Goal: Find specific page/section: Find specific page/section

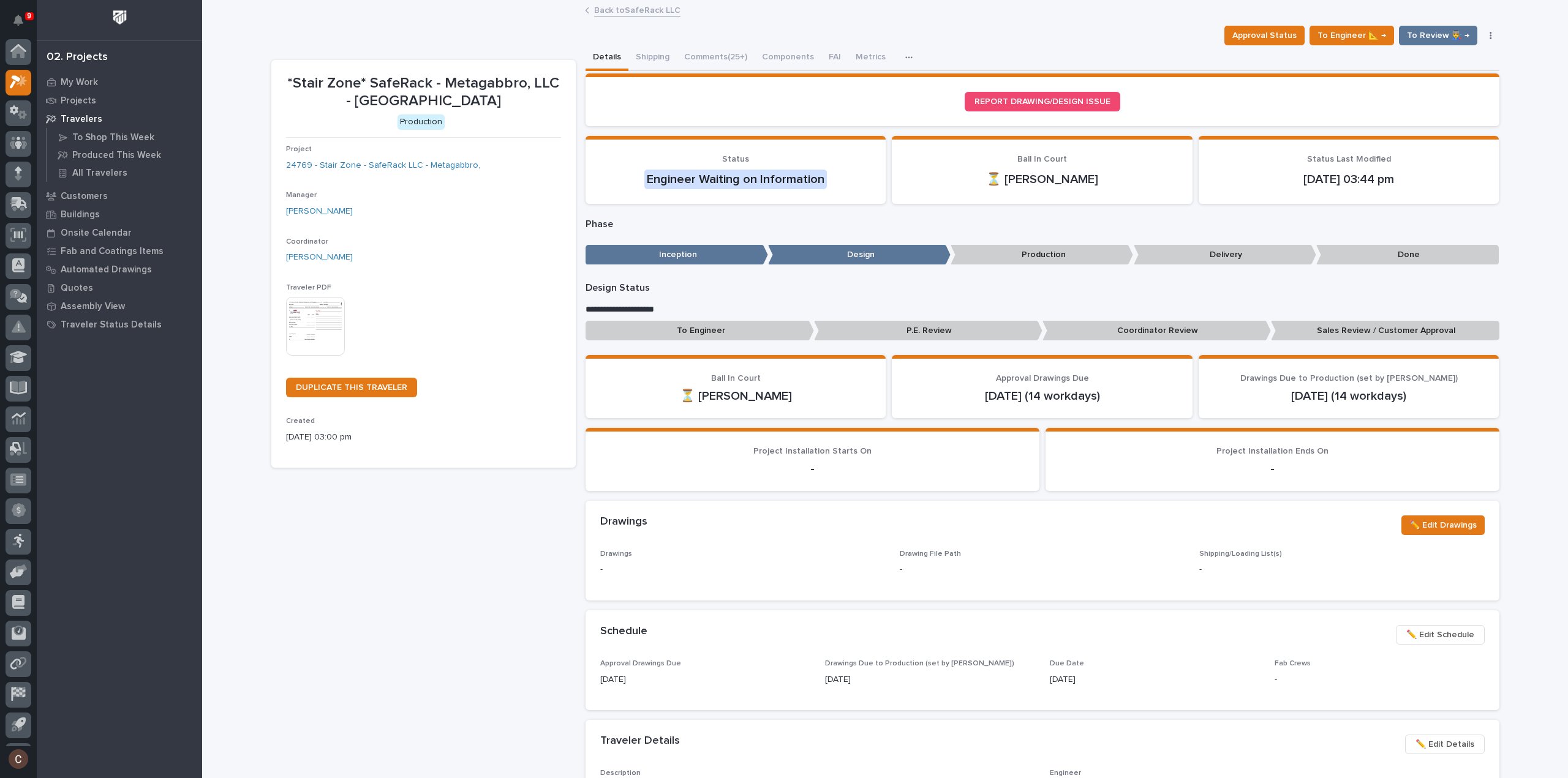
scroll to position [27, 0]
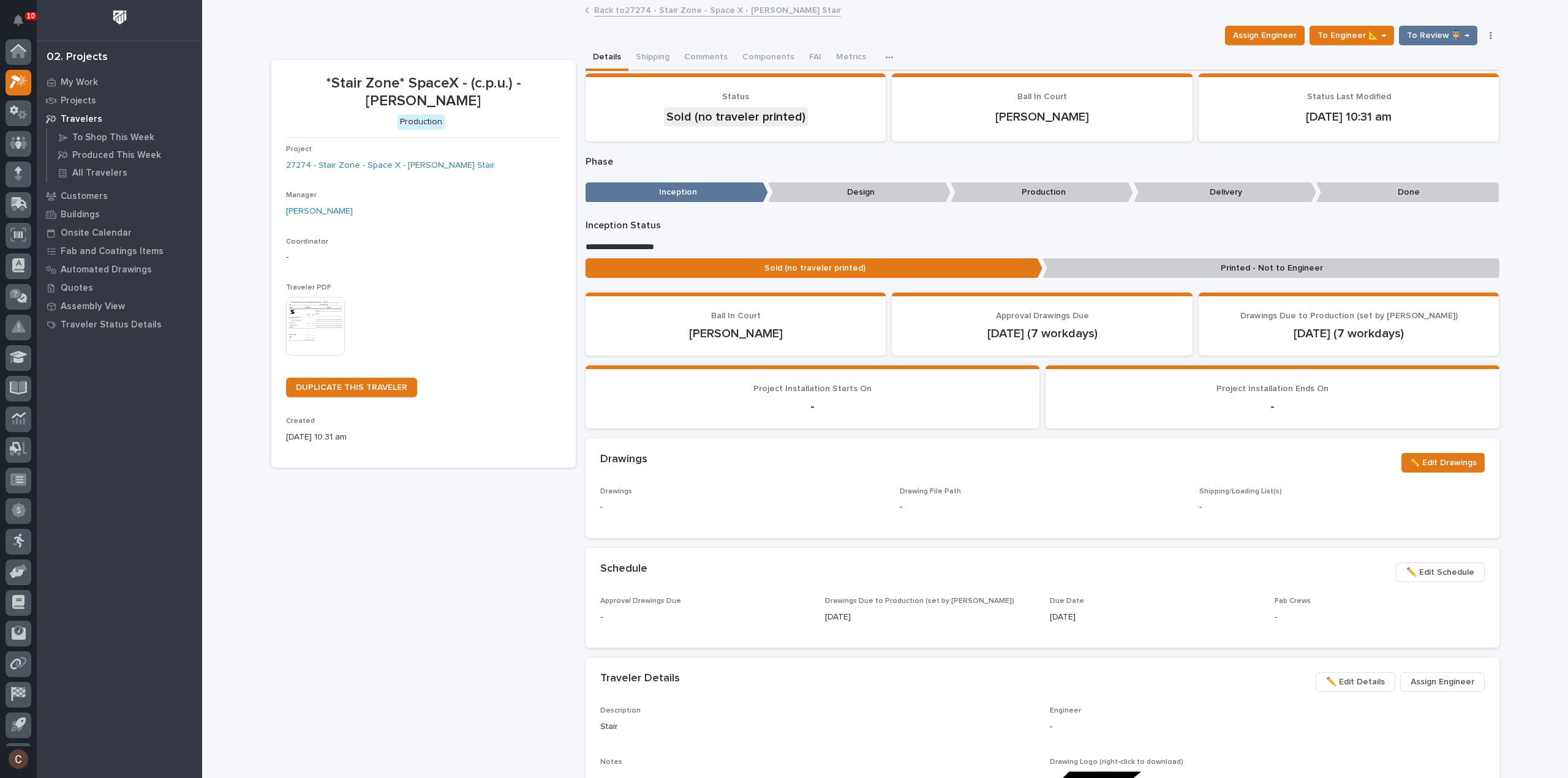
scroll to position [27, 0]
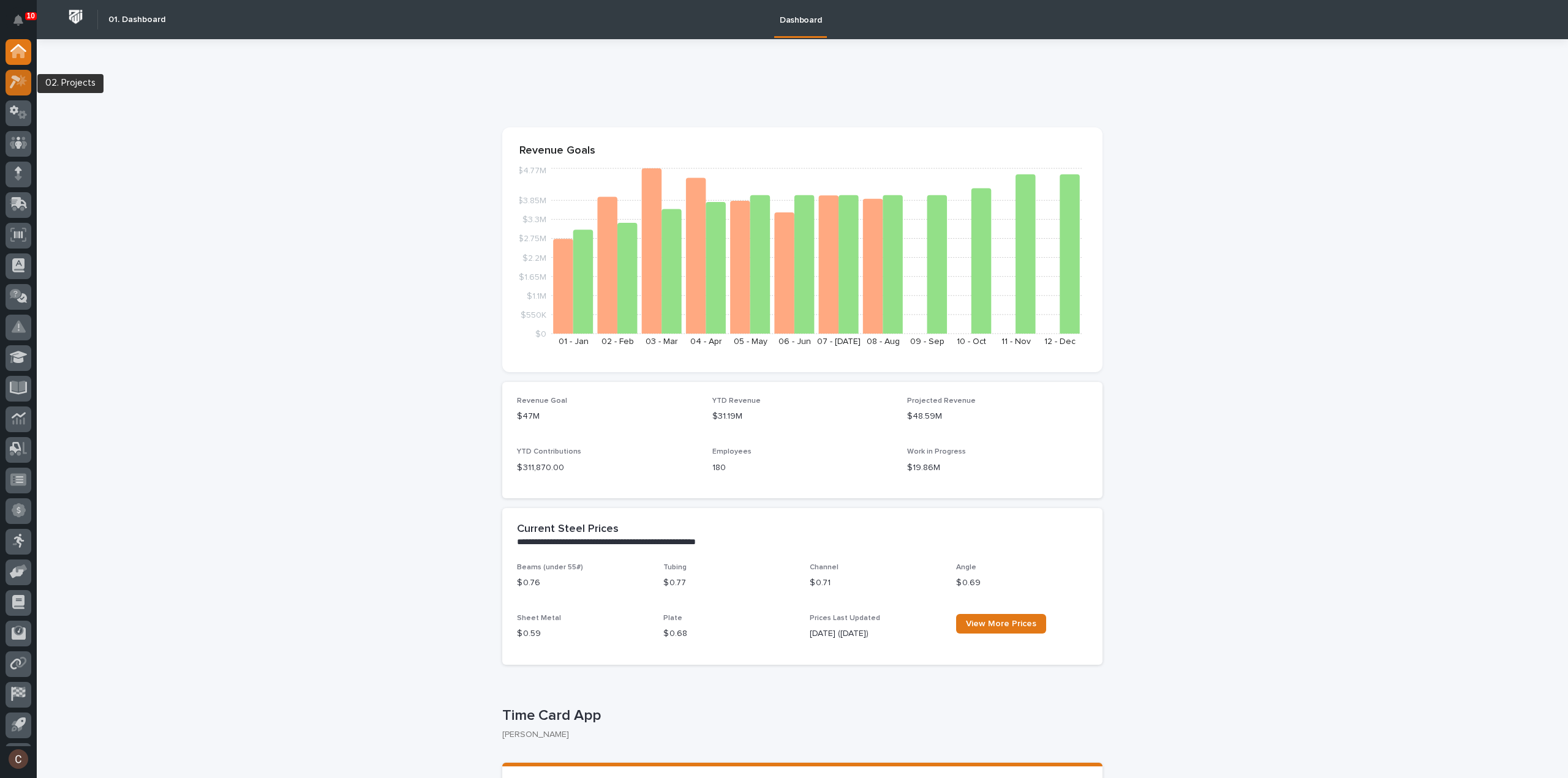
click at [10, 80] on icon at bounding box center [19, 82] width 18 height 14
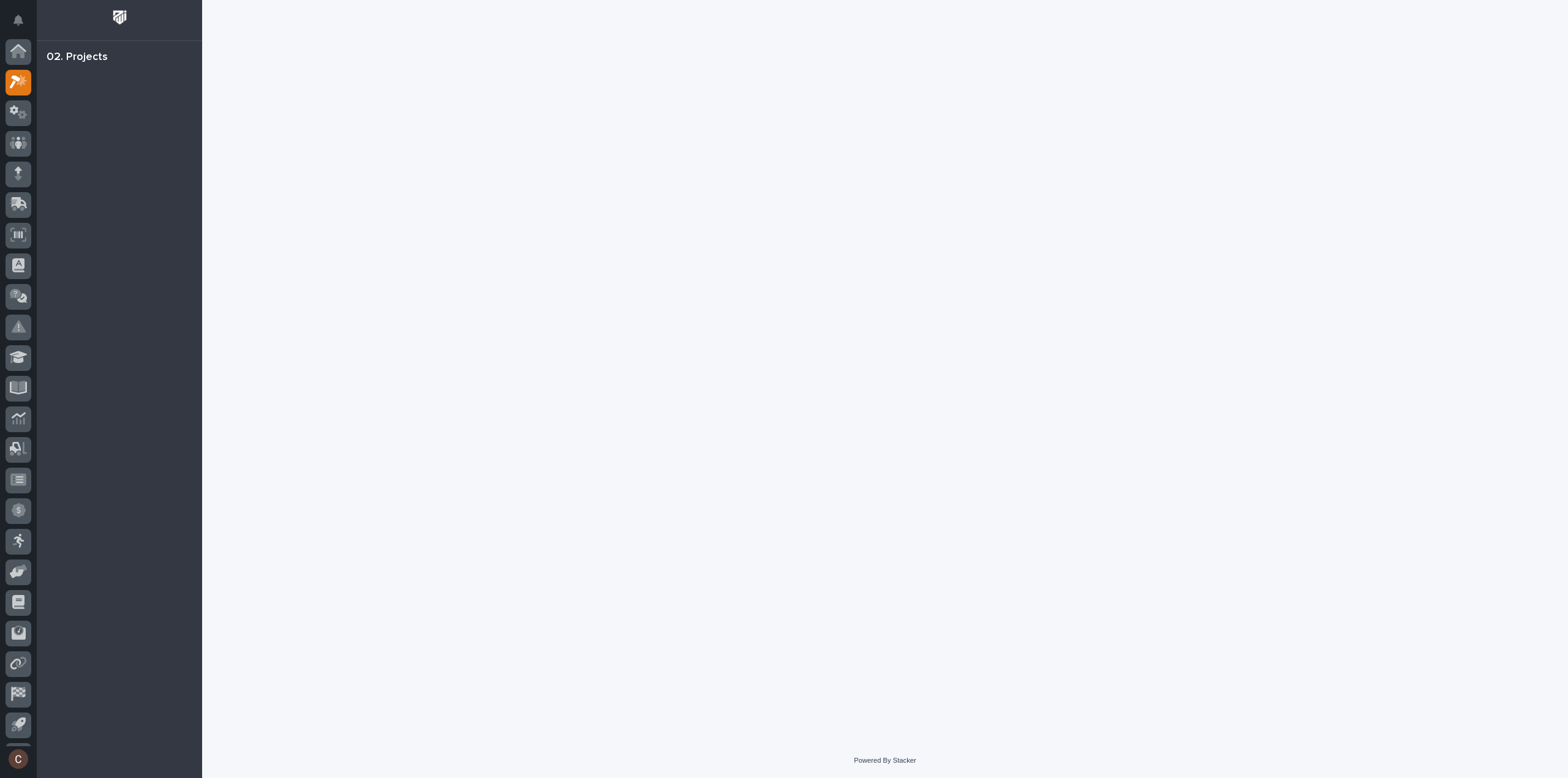
scroll to position [27, 0]
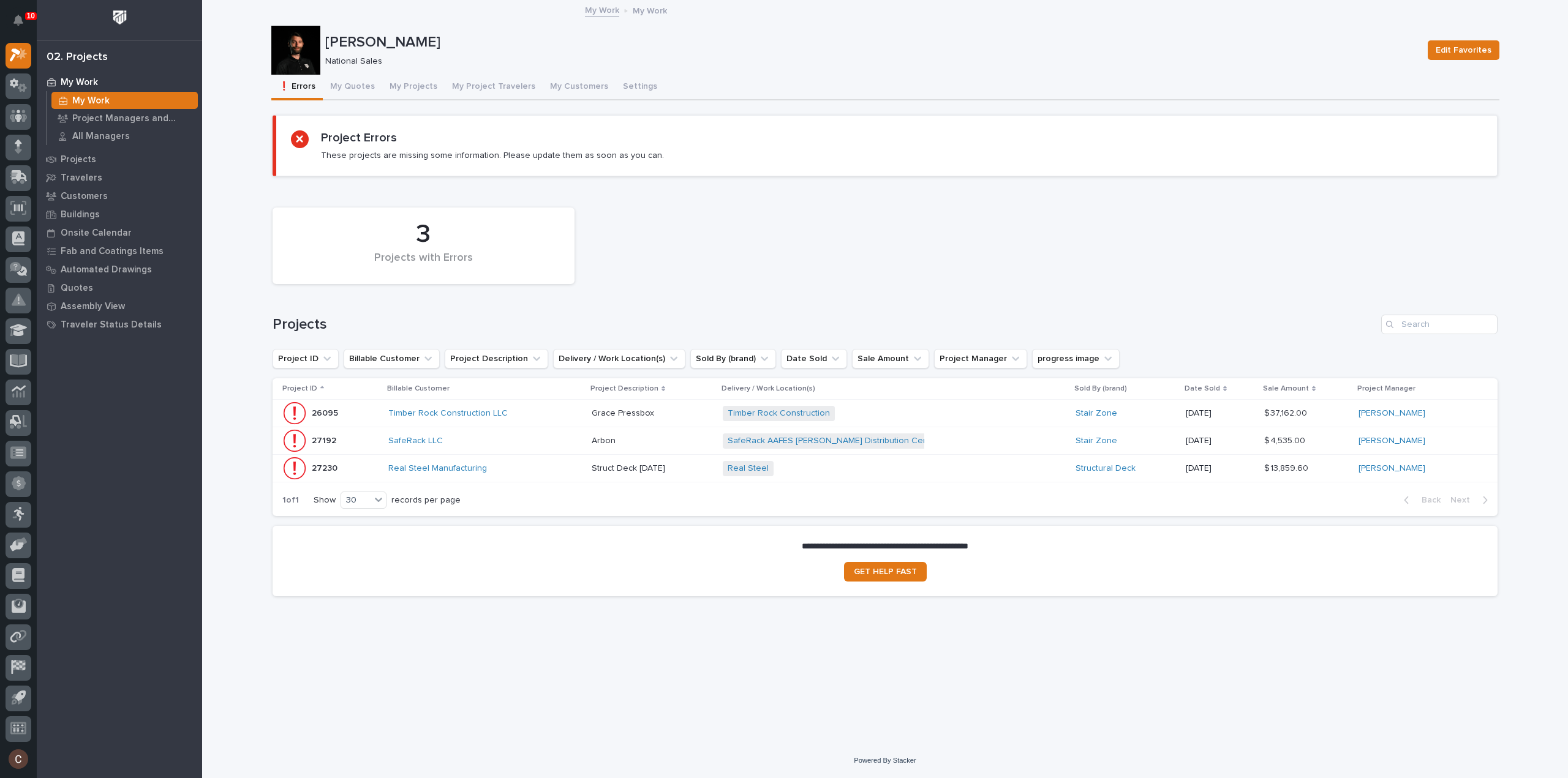
click at [529, 469] on div "Real Steel Manufacturing" at bounding box center [485, 469] width 193 height 10
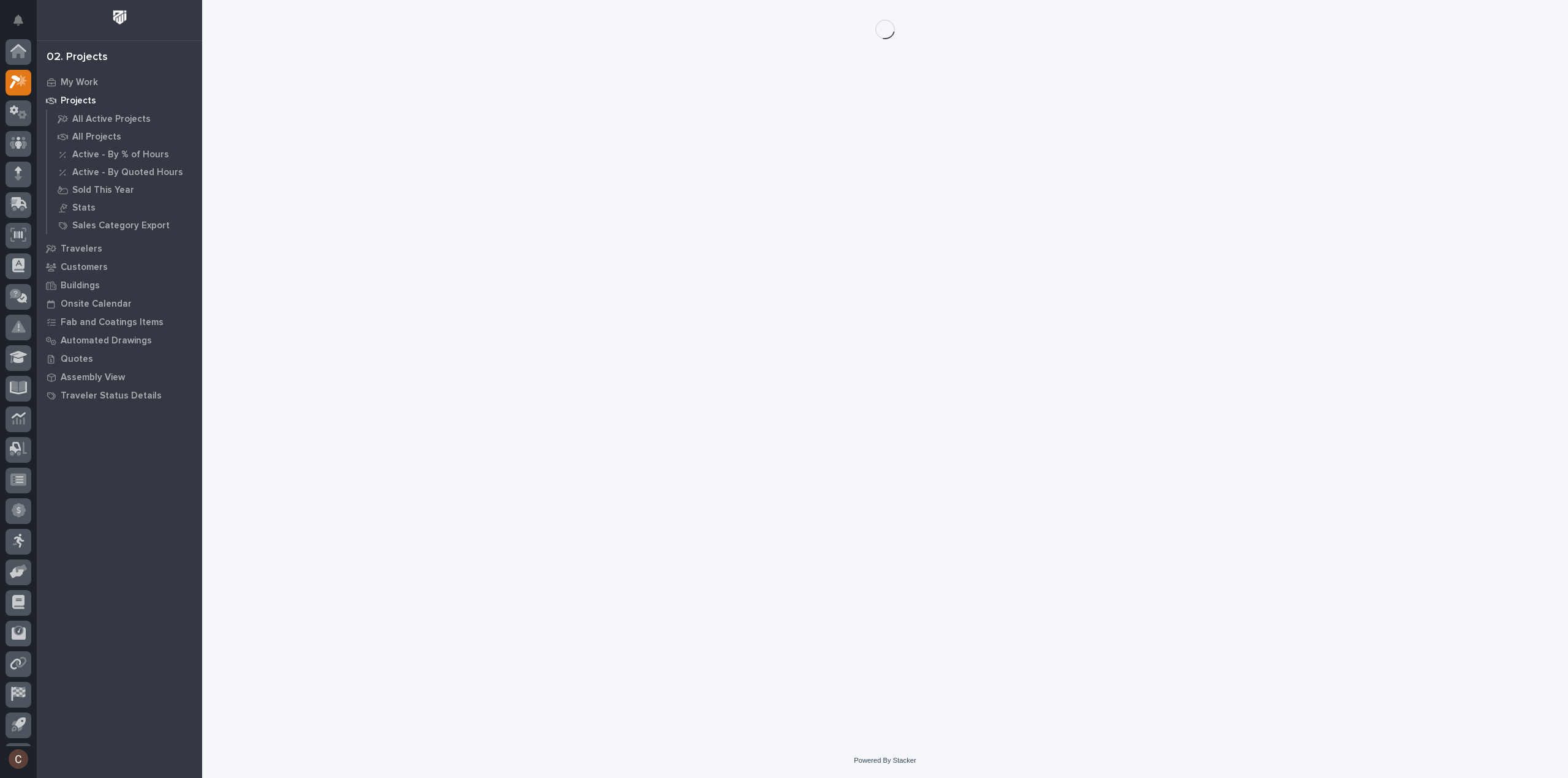
scroll to position [27, 0]
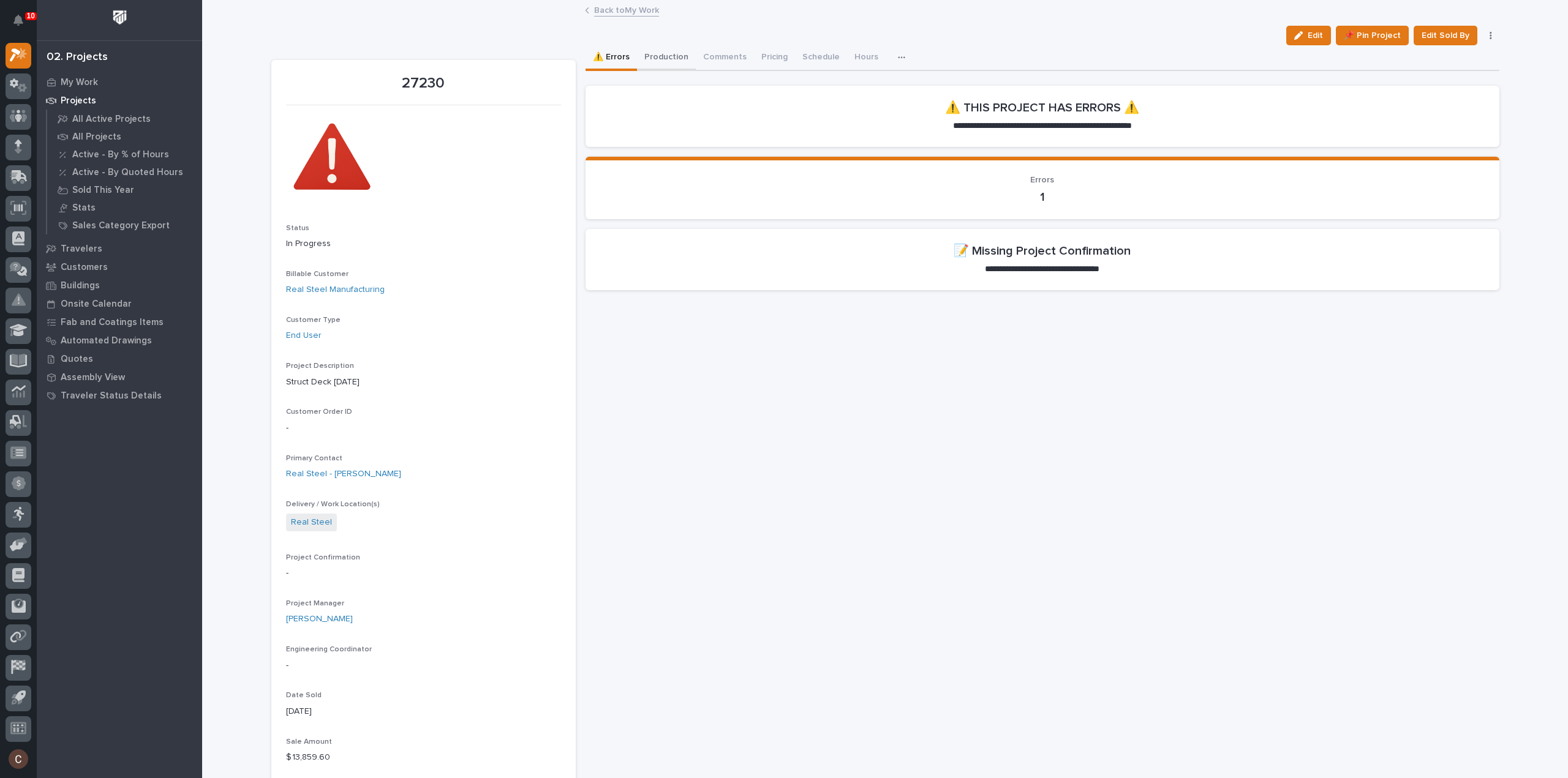
click at [680, 56] on button "Production" at bounding box center [667, 58] width 59 height 26
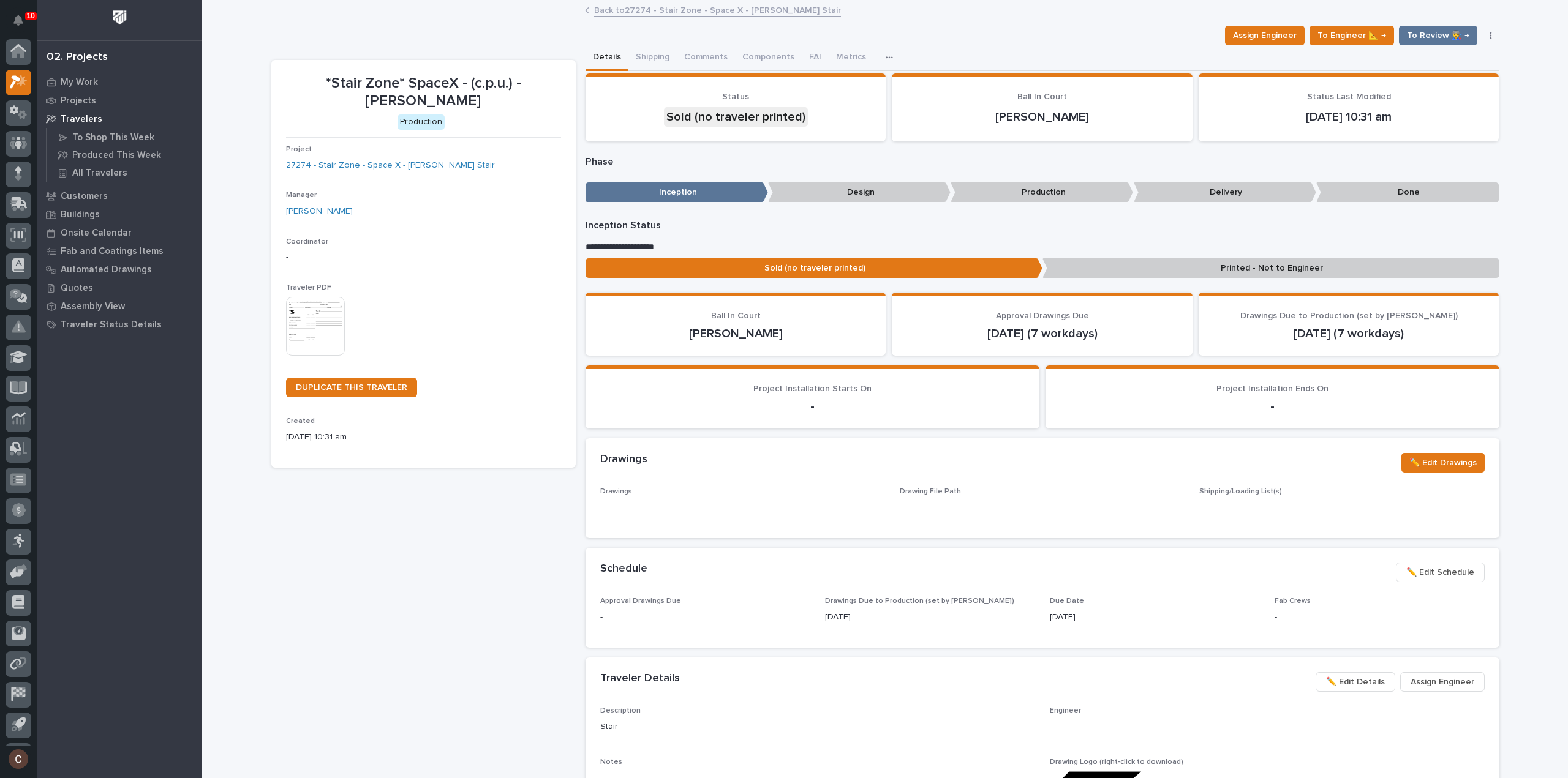
scroll to position [27, 0]
